Goal: Task Accomplishment & Management: Use online tool/utility

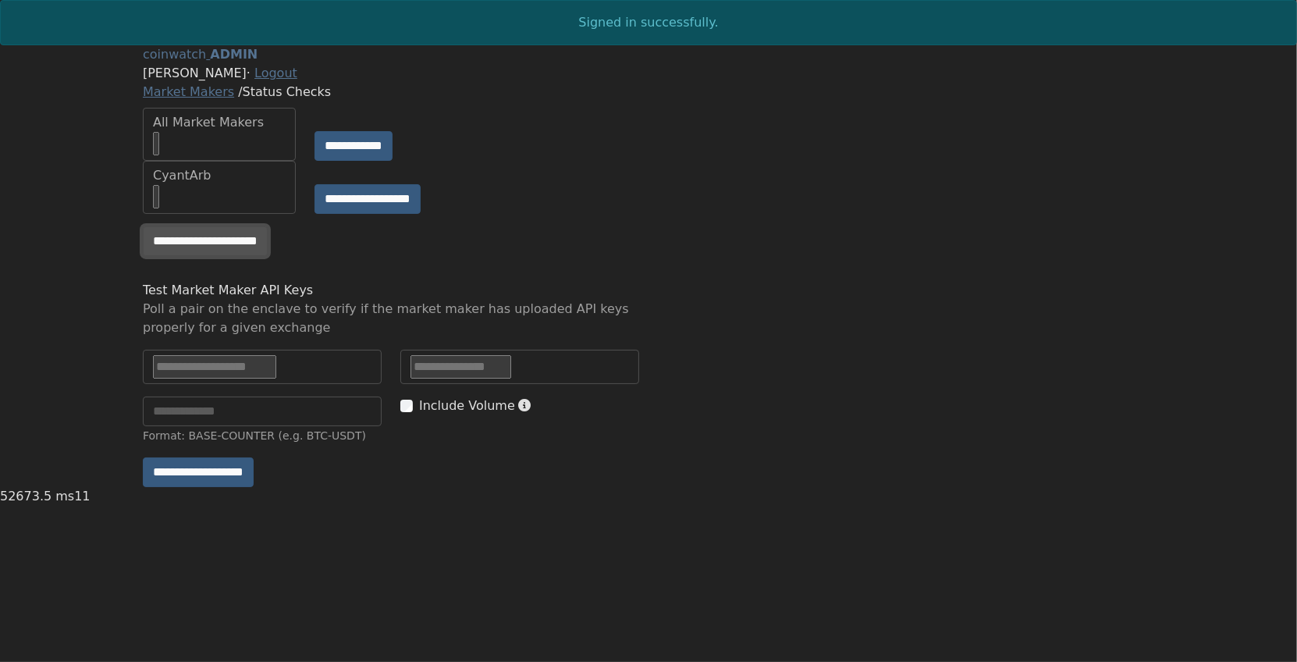
click at [259, 256] on input "**********" at bounding box center [205, 241] width 125 height 30
